Goal: Transaction & Acquisition: Purchase product/service

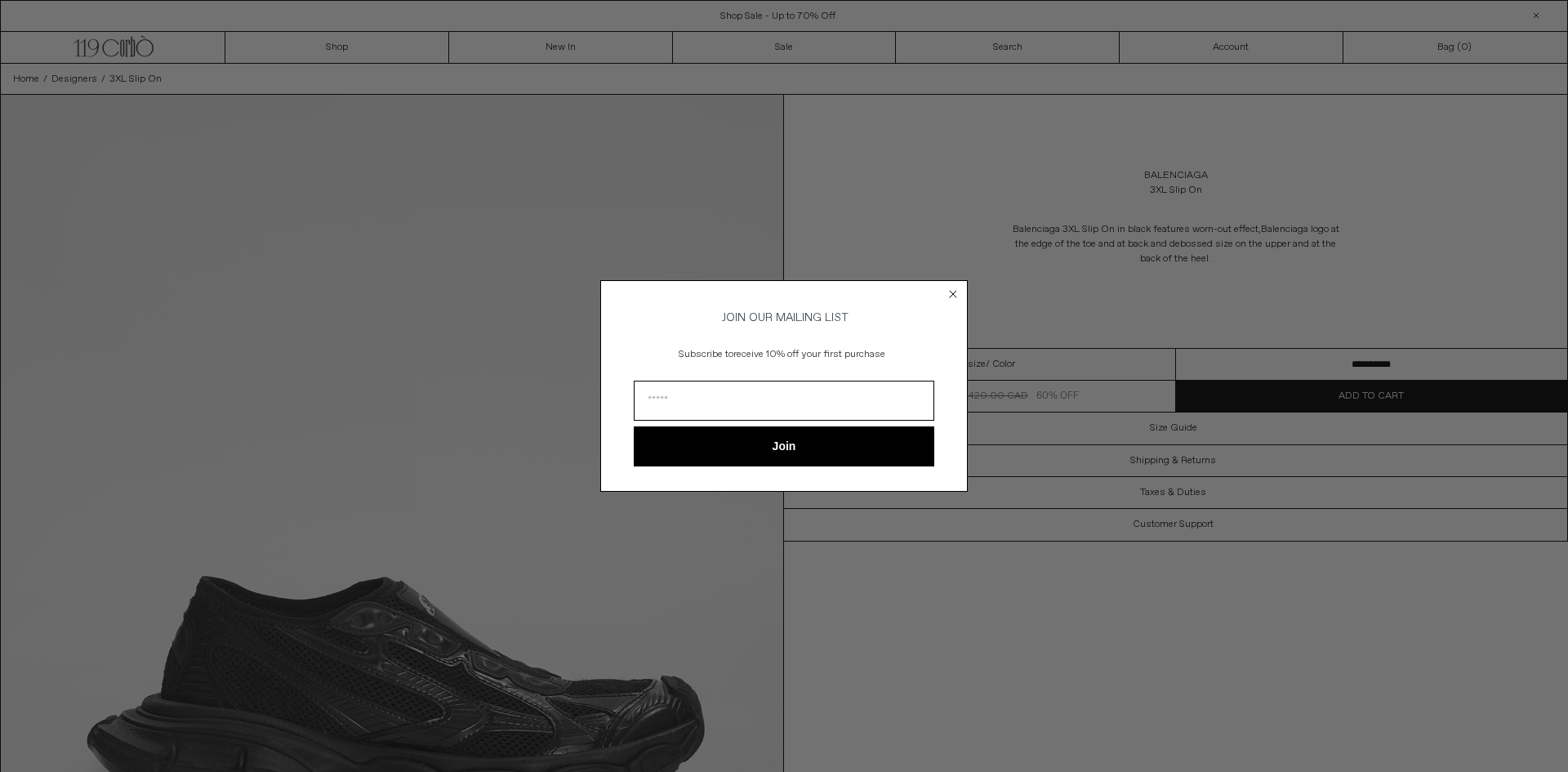
click at [947, 288] on circle "Close dialog" at bounding box center [953, 294] width 15 height 15
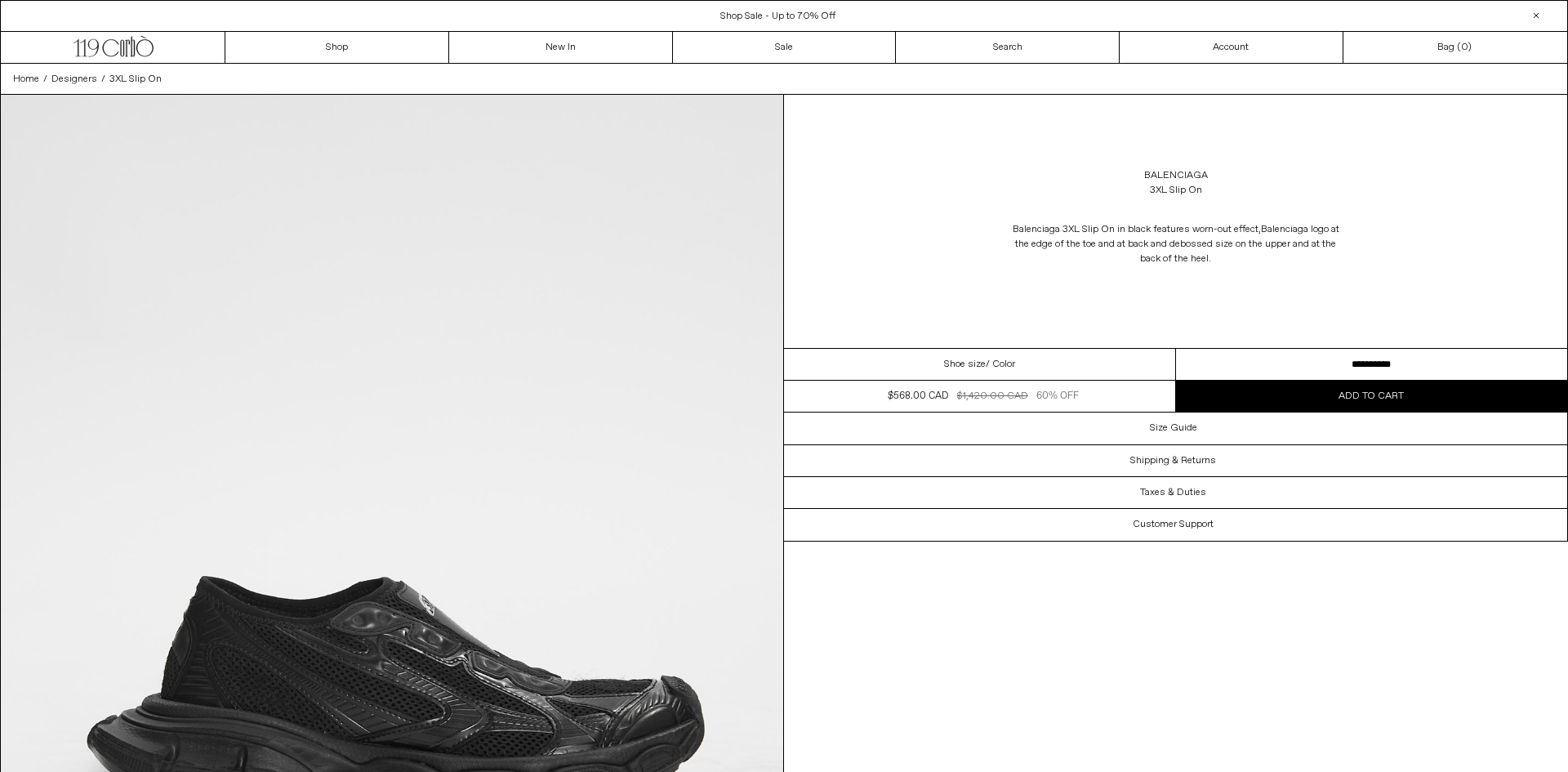
click at [952, 311] on circle "Close dialog" at bounding box center [953, 319] width 15 height 15
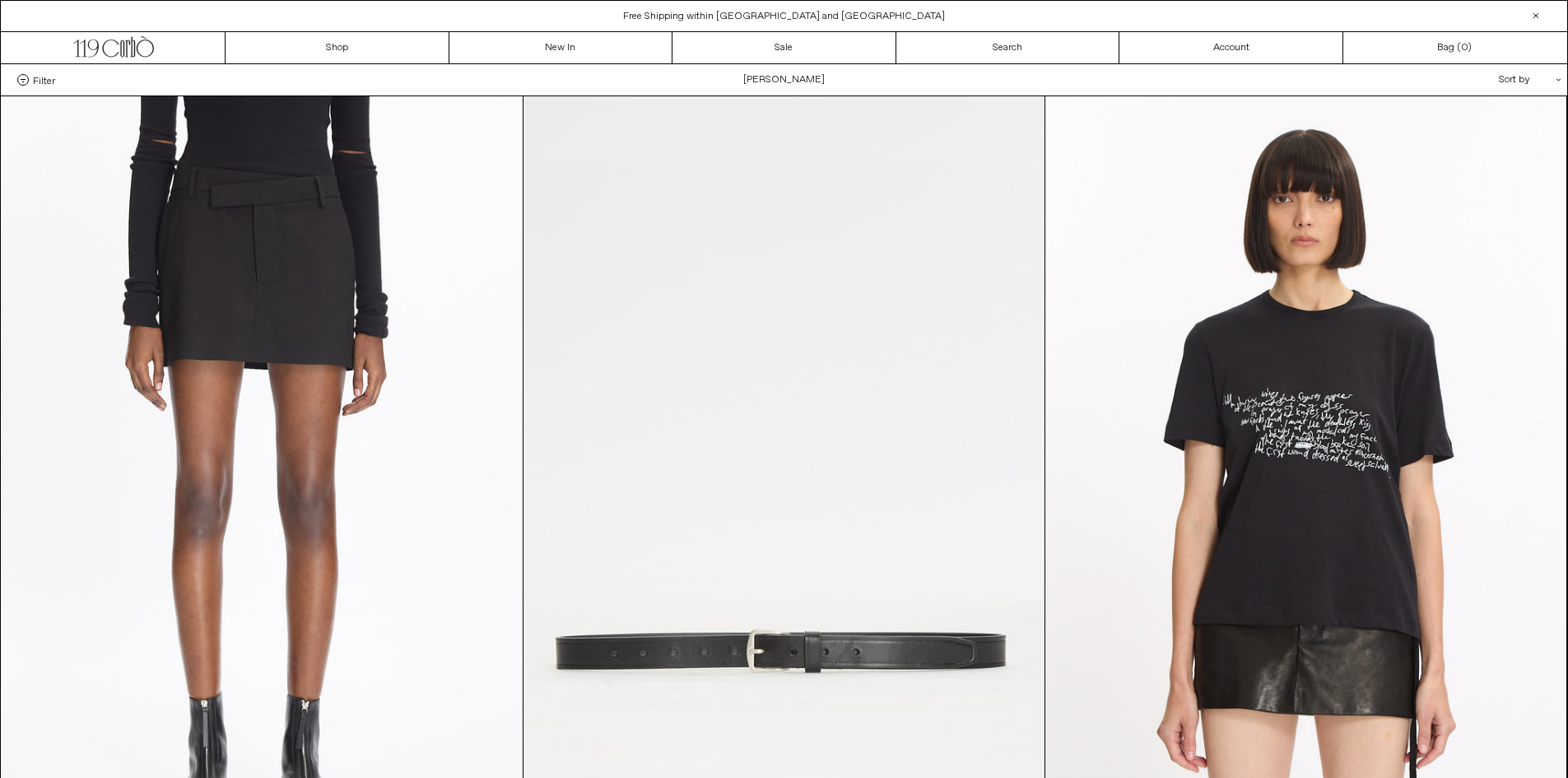
click at [1514, 80] on div "Sort by .cls-1{fill:#231f20}" at bounding box center [1476, 79] width 148 height 31
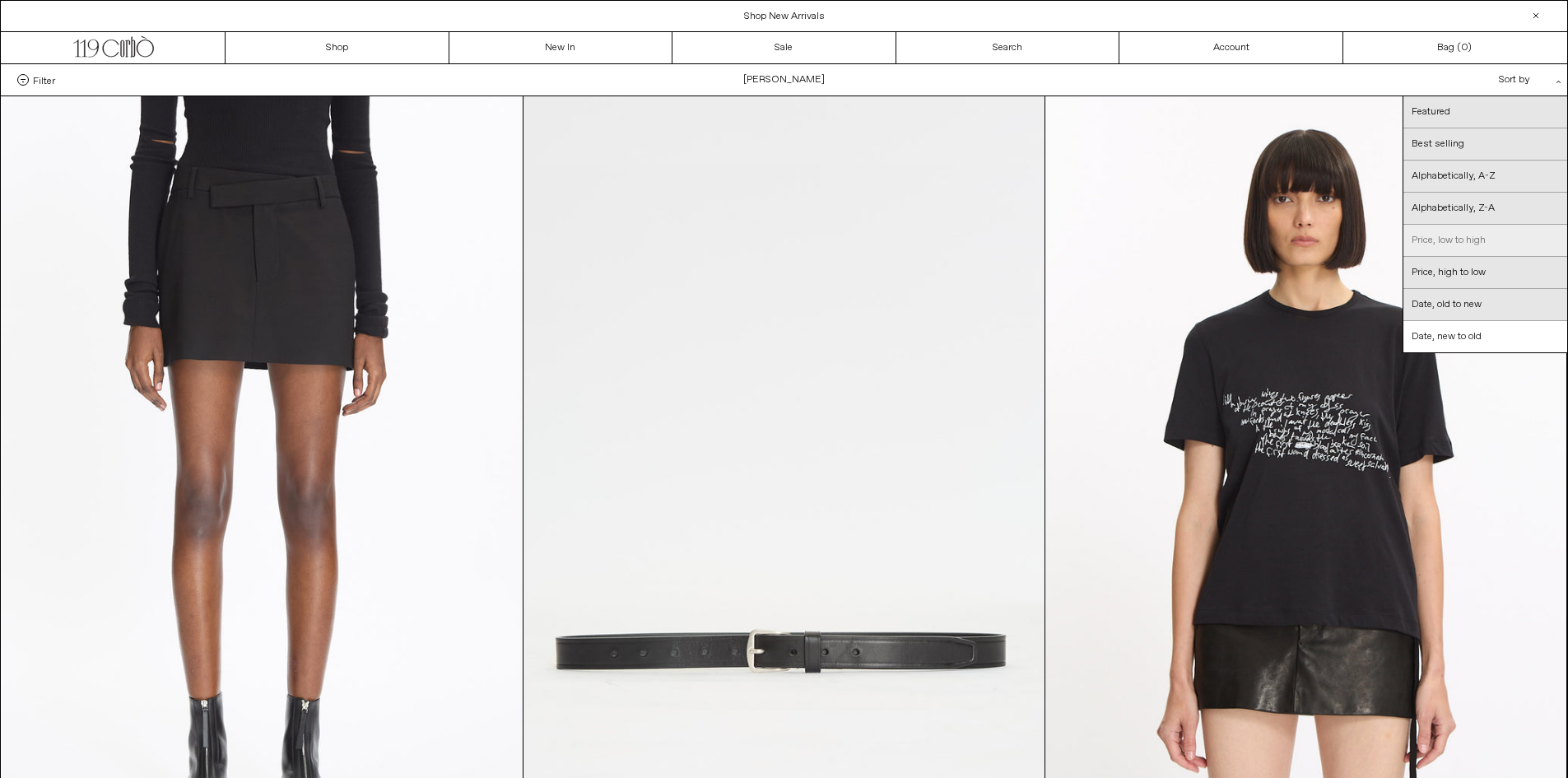
click at [1464, 245] on link "Price, low to high" at bounding box center [1485, 240] width 164 height 32
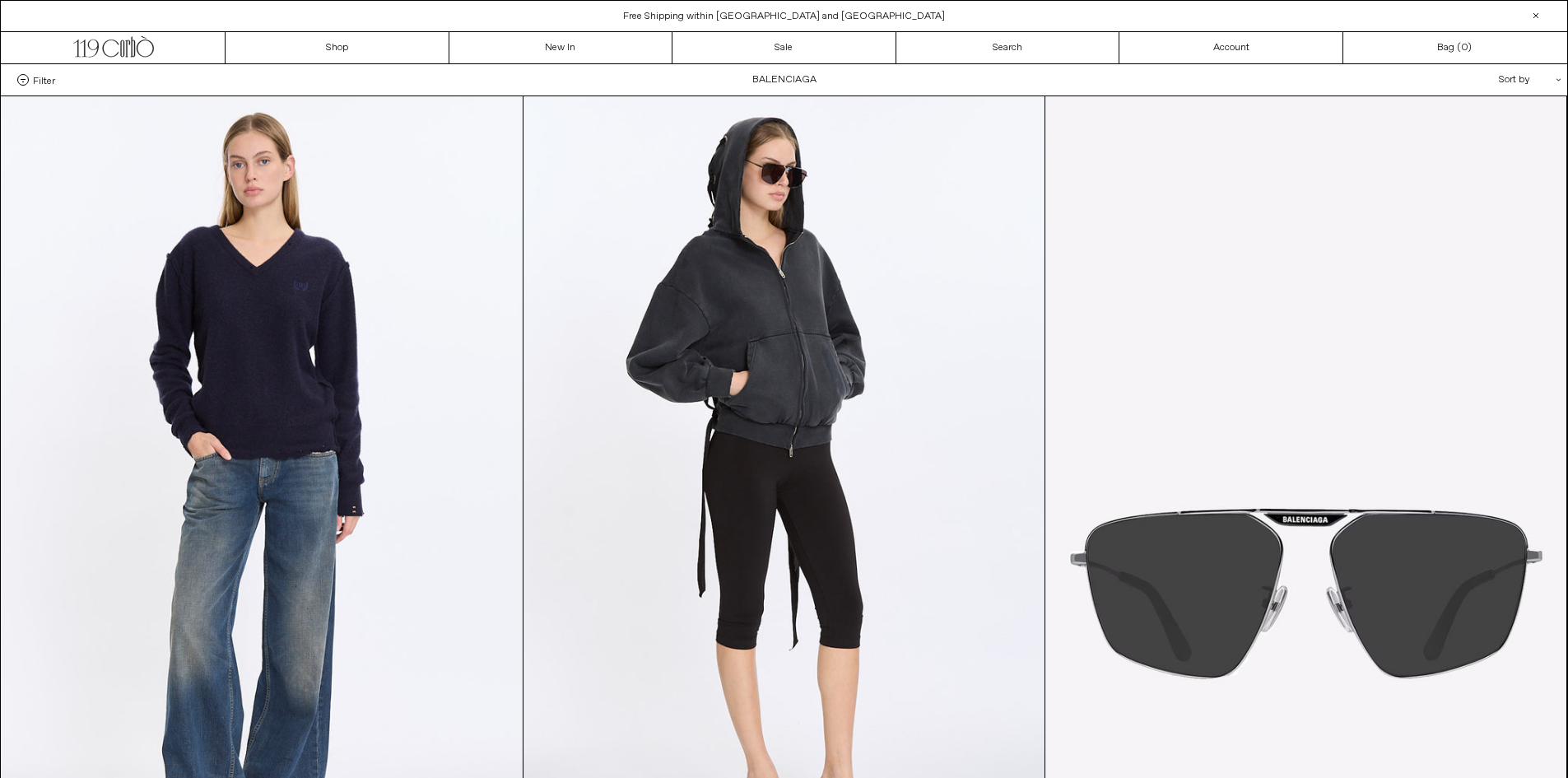
click at [1509, 88] on div "Sort by .cls-1{fill:#231f20}" at bounding box center [1476, 79] width 148 height 31
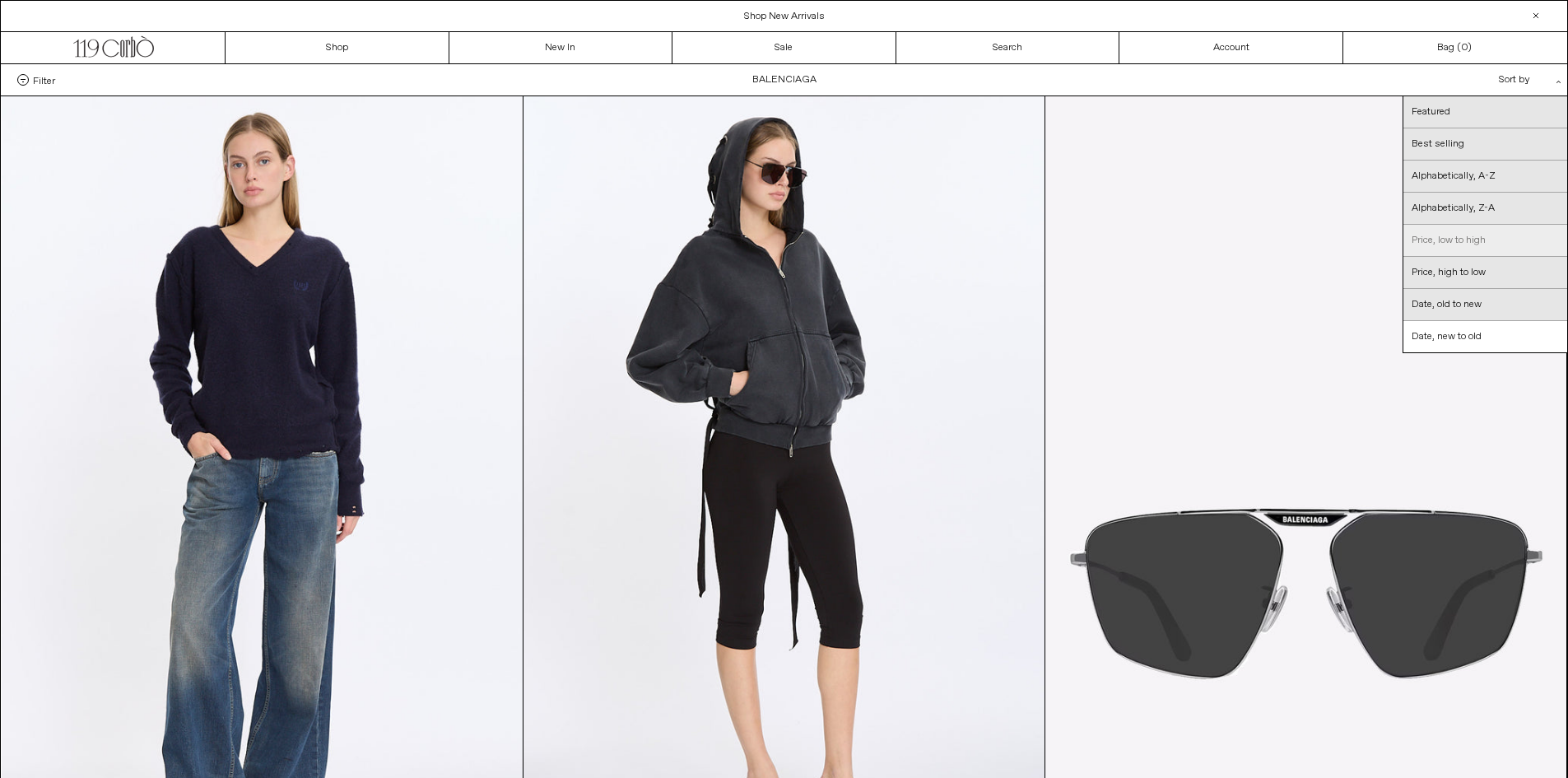
click at [1446, 241] on link "Price, low to high" at bounding box center [1485, 240] width 164 height 32
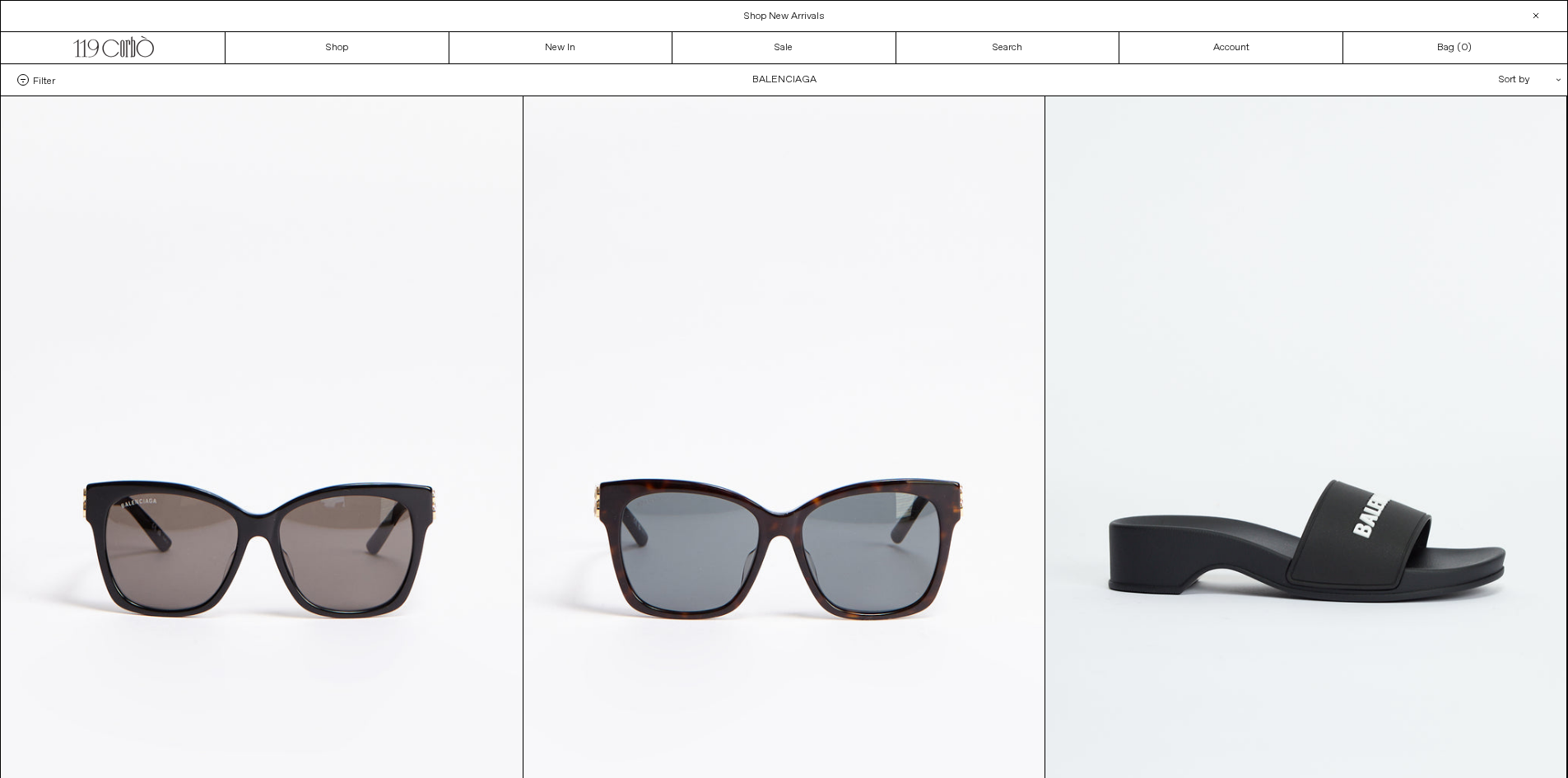
click at [39, 71] on div "Filter Designer .cls-1{fill:#231f20} Balenciaga Categories .cls-1{fill:#231f20}…" at bounding box center [784, 79] width 1566 height 31
click at [39, 75] on span "Filter" at bounding box center [43, 80] width 22 height 12
click at [0, 0] on select "**********" at bounding box center [0, 0] width 0 height 0
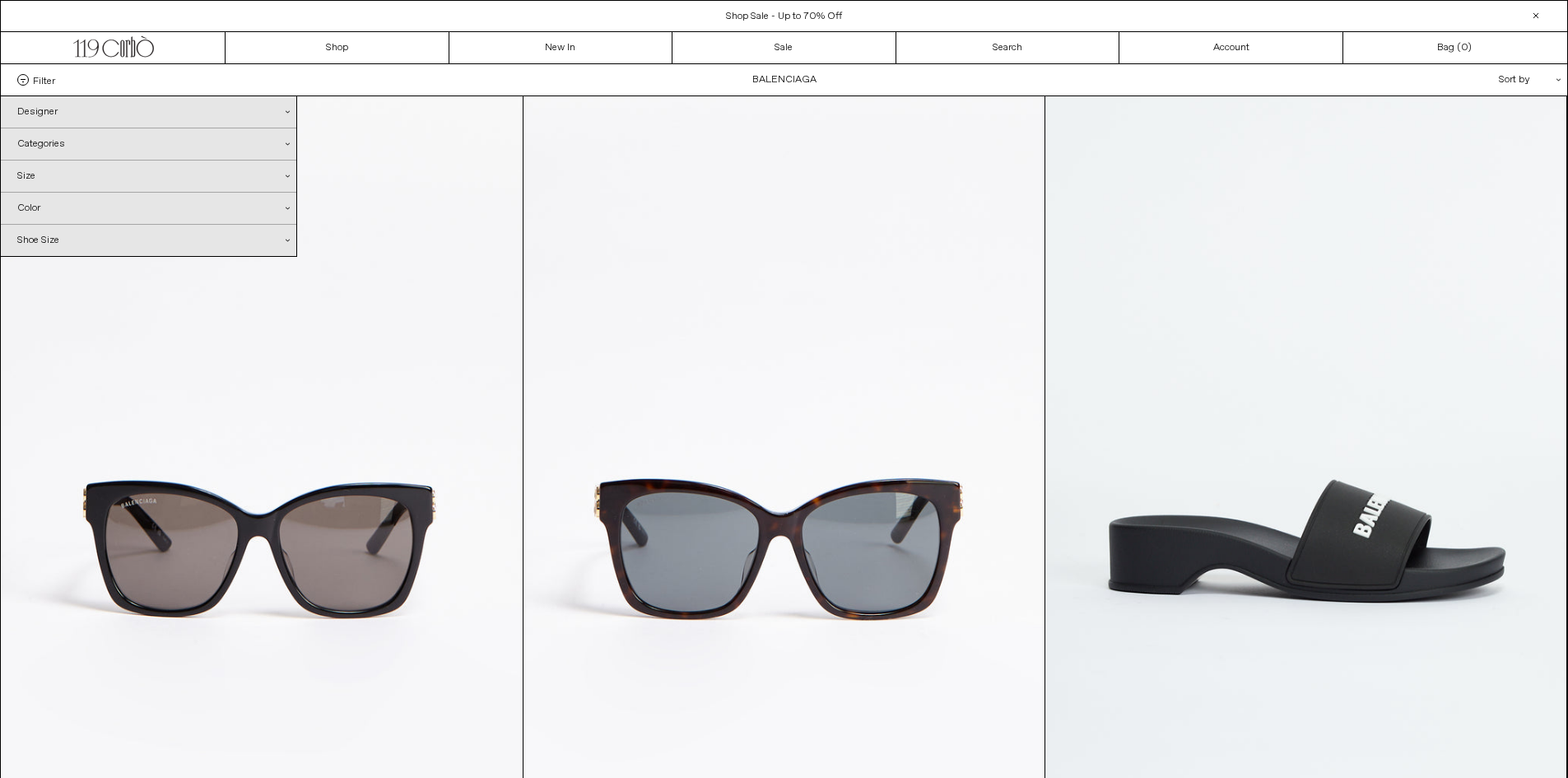
click at [73, 146] on div "Categories .cls-1{fill:#231f20}" at bounding box center [149, 144] width 295 height 31
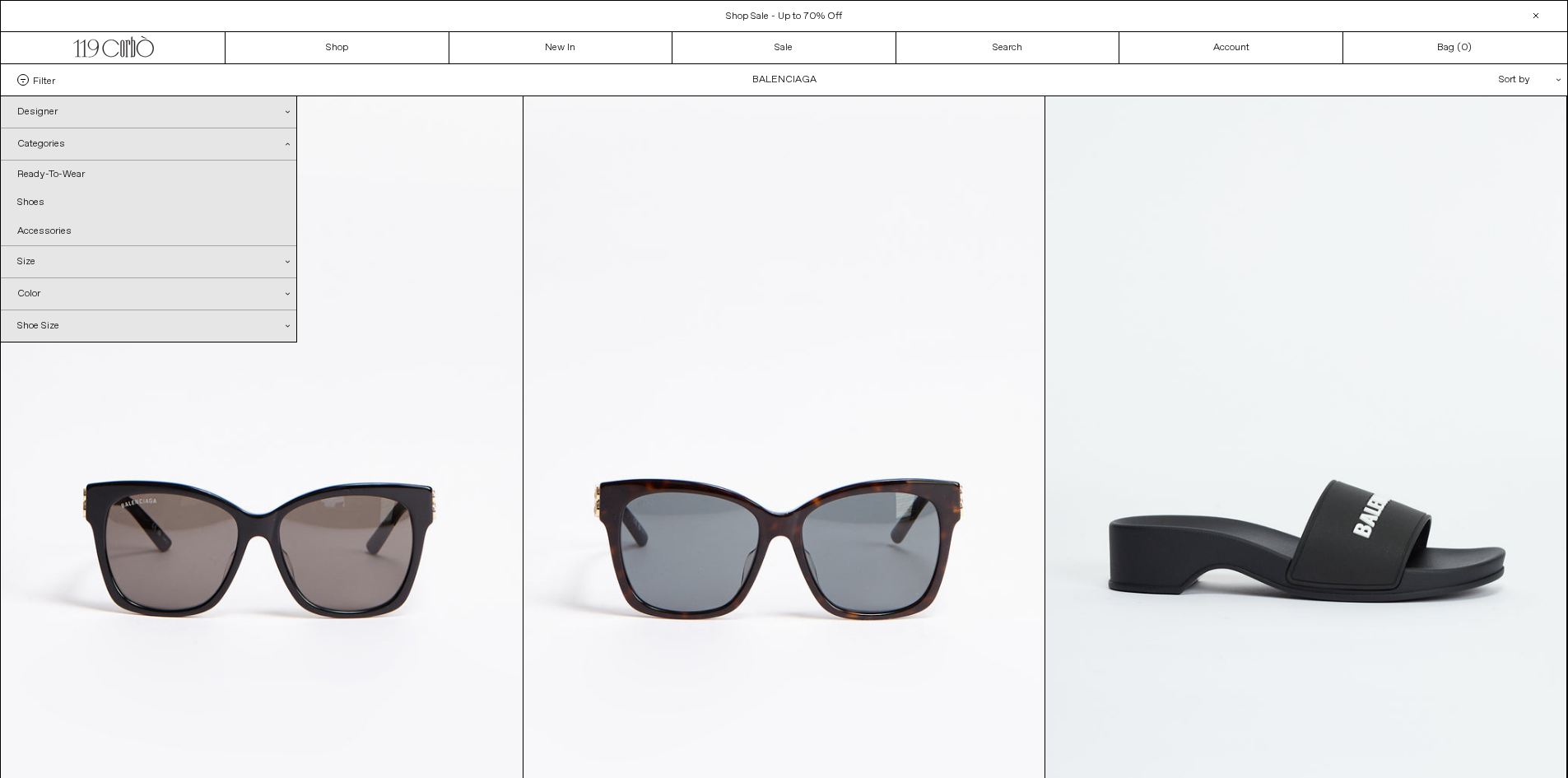
click at [73, 146] on div "Categories .cls-1{fill:#231f20}" at bounding box center [149, 144] width 295 height 32
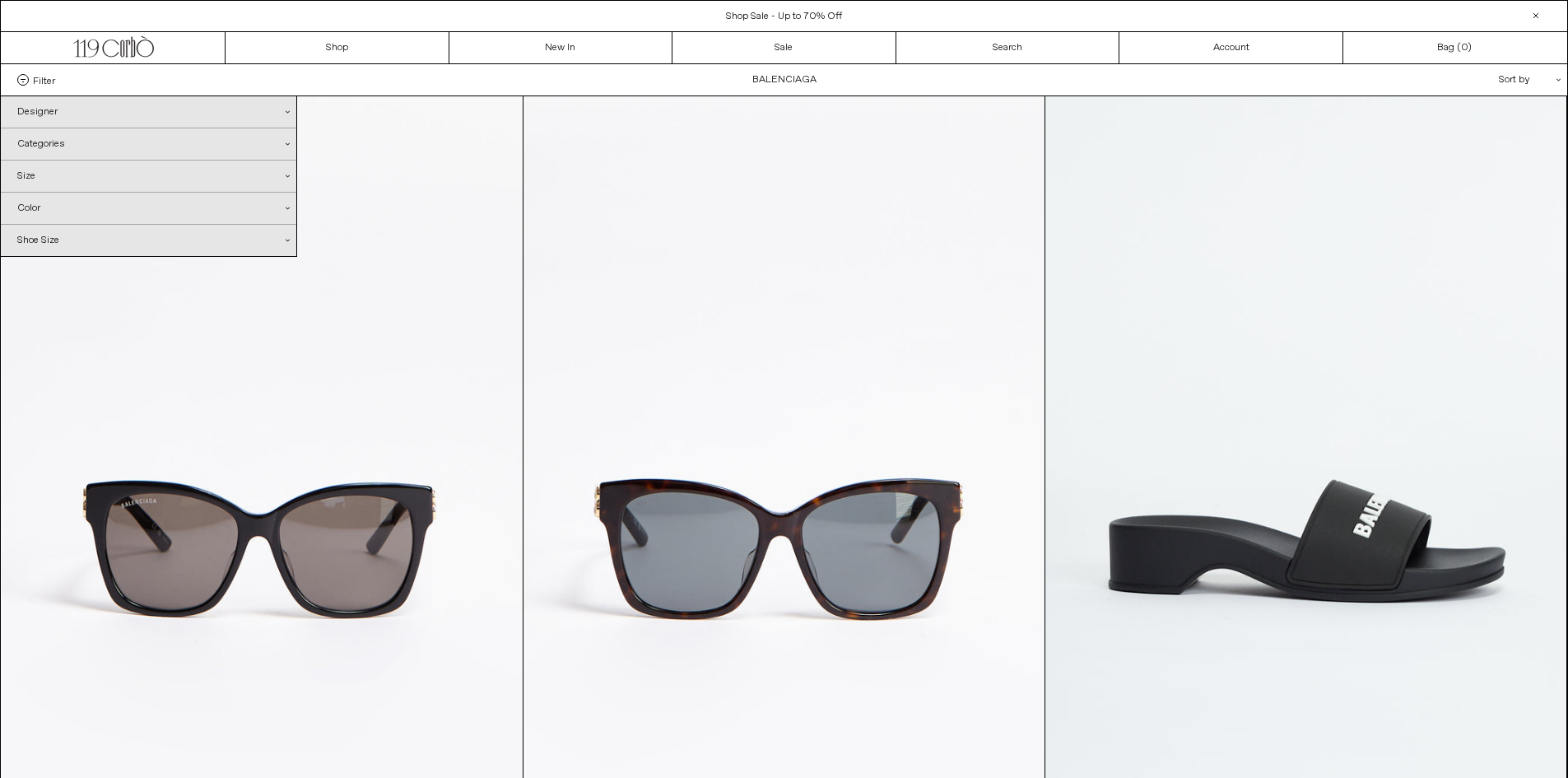
click at [69, 192] on div "Color .cls-1{fill:#231f20}" at bounding box center [149, 208] width 295 height 31
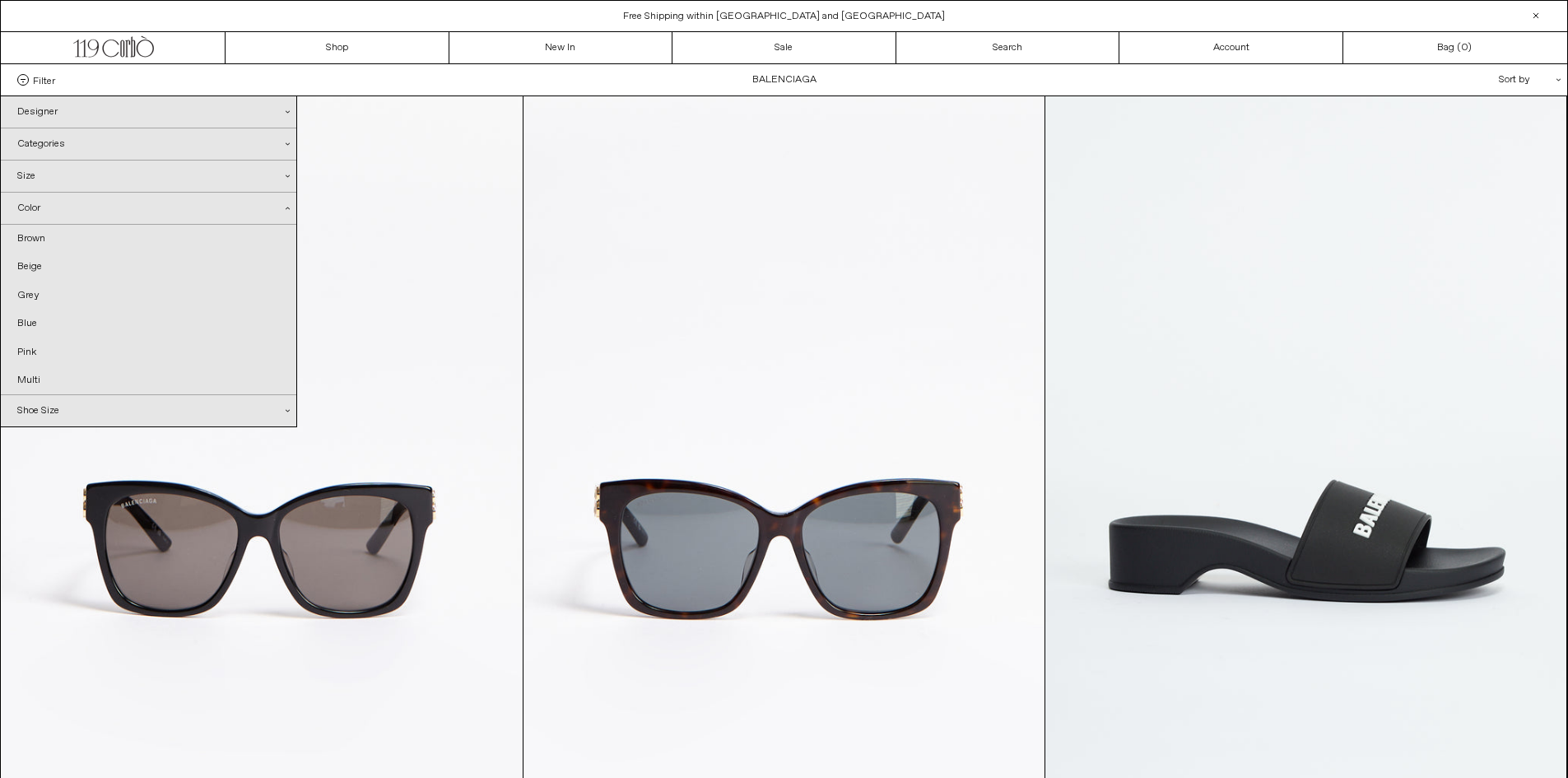
click at [68, 176] on div "Size .cls-1{fill:#231f20}" at bounding box center [149, 176] width 295 height 31
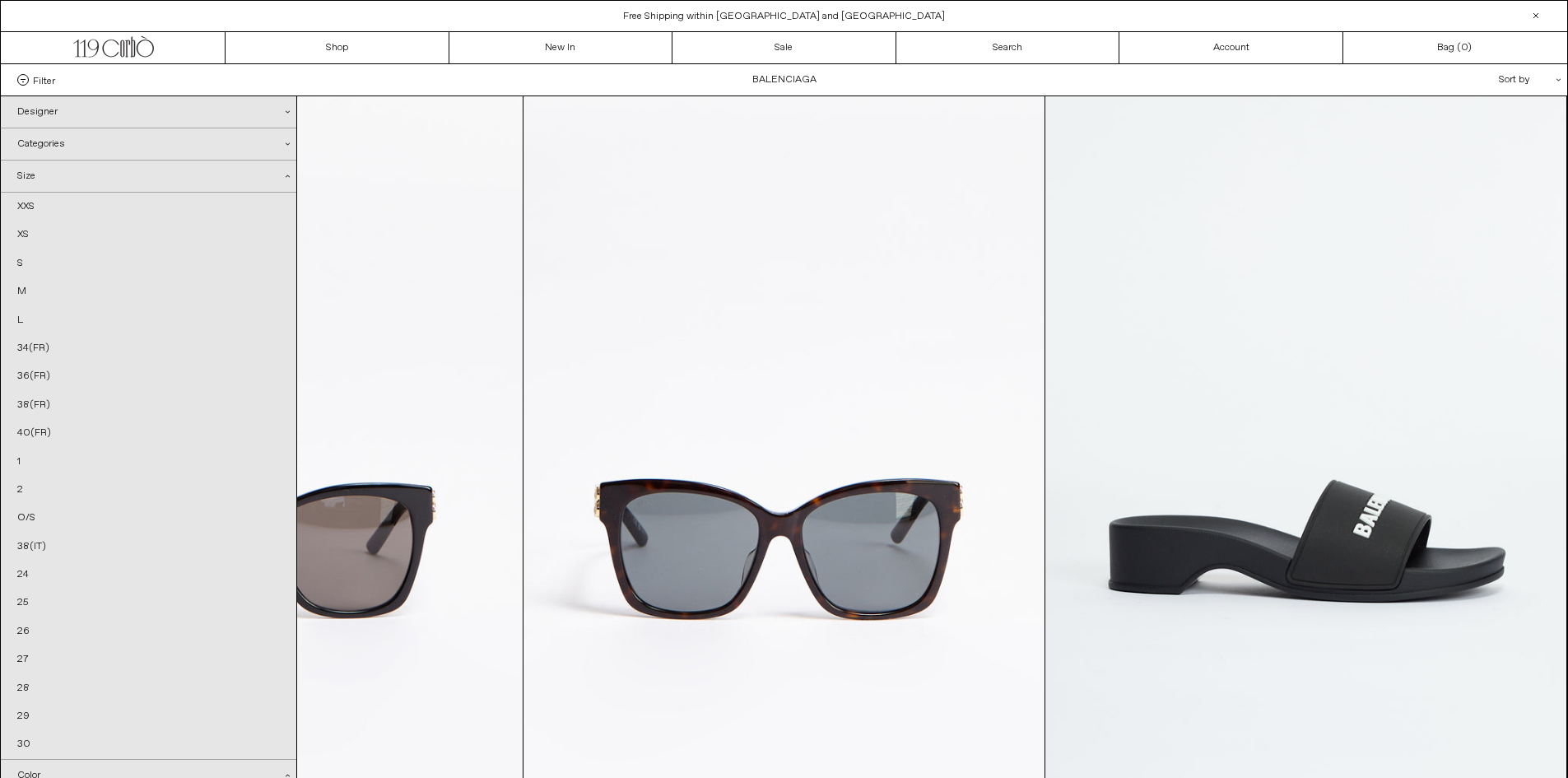
click at [44, 75] on span "Filter" at bounding box center [43, 80] width 22 height 12
click at [0, 0] on select "**********" at bounding box center [0, 0] width 0 height 0
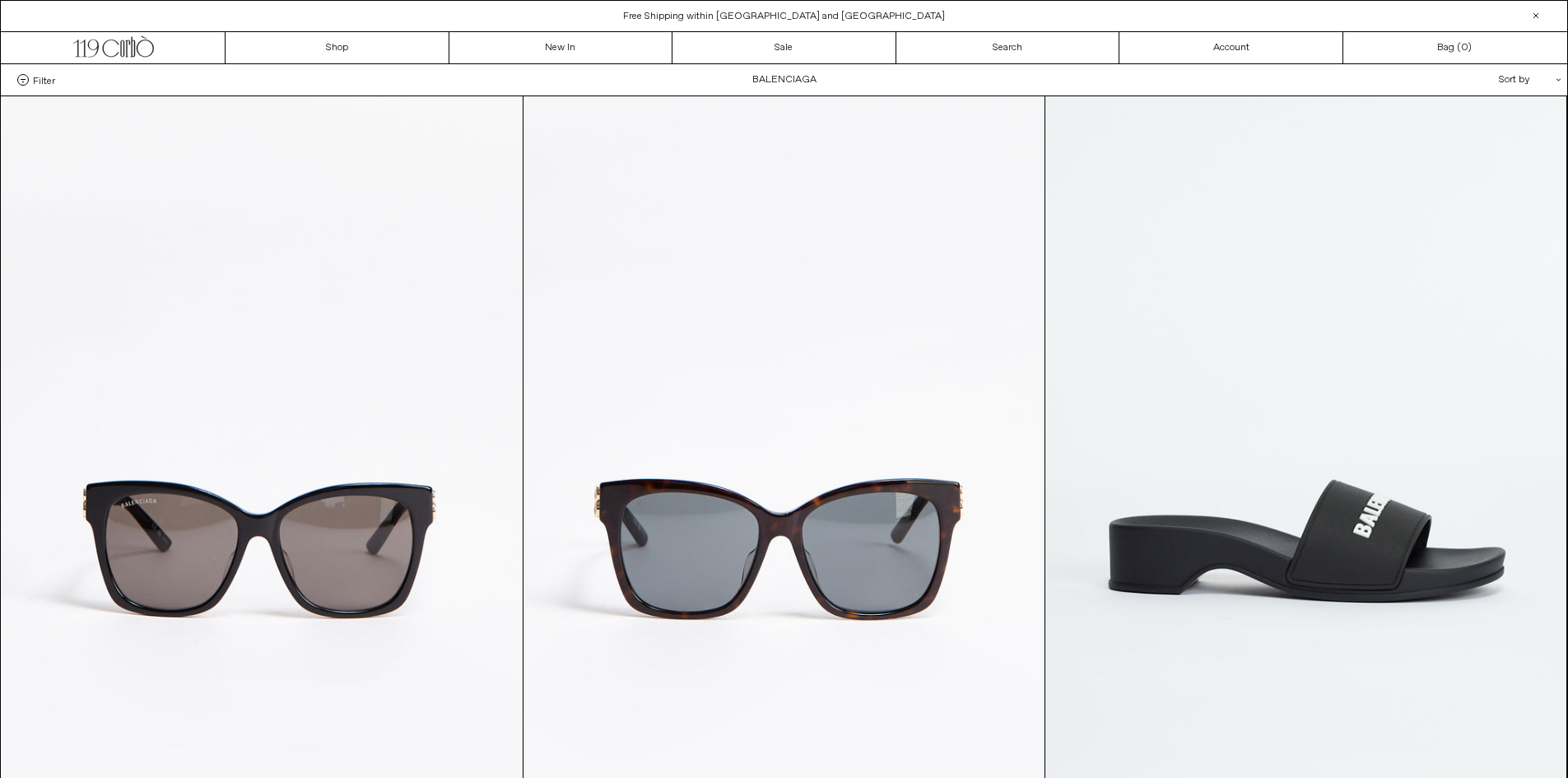
click at [766, 81] on div "Filter Designer .cls-1{fill:#231f20} Balenciaga Categories .cls-1{fill:#231f20}…" at bounding box center [784, 79] width 1566 height 31
